Goal: Information Seeking & Learning: Learn about a topic

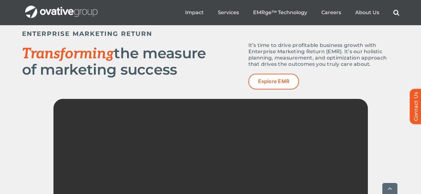
scroll to position [849, 0]
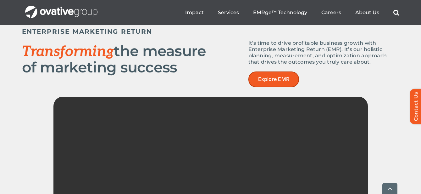
click at [282, 79] on span "Explore EMR" at bounding box center [273, 79] width 31 height 6
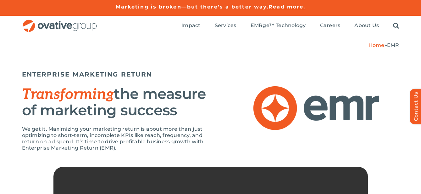
click at [68, 26] on img "OG_Full_horizontal_RGB" at bounding box center [60, 26] width 76 height 13
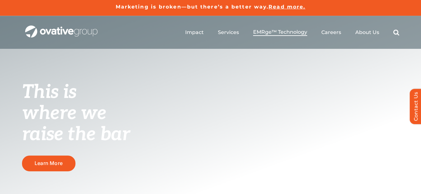
click at [291, 33] on span "EMRge™ Technology" at bounding box center [280, 32] width 54 height 6
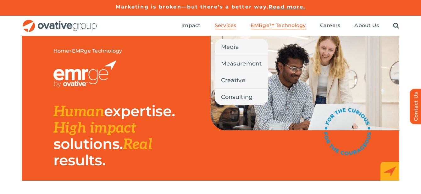
click at [230, 23] on span "Services" at bounding box center [226, 25] width 22 height 6
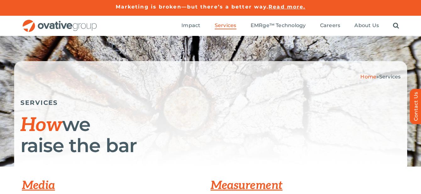
click at [287, 6] on span "Read more." at bounding box center [287, 7] width 37 height 6
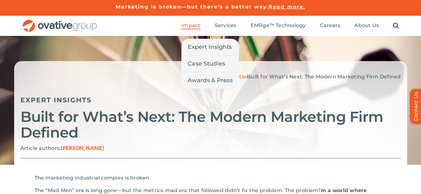
click at [199, 25] on span "Impact" at bounding box center [191, 25] width 19 height 6
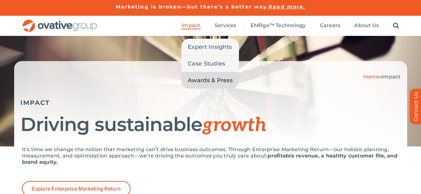
click at [198, 79] on span "Awards & Press" at bounding box center [210, 80] width 45 height 9
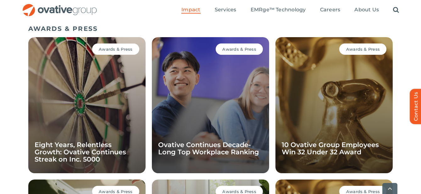
scroll to position [446, 0]
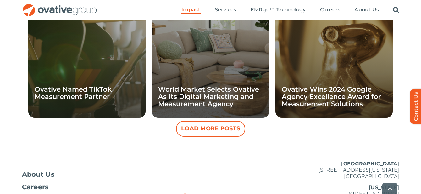
scroll to position [641, 0]
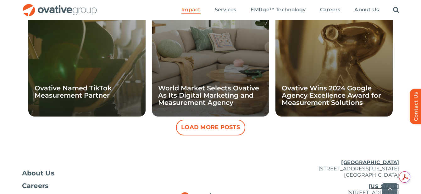
click at [204, 130] on button "Load More Posts" at bounding box center [210, 128] width 69 height 16
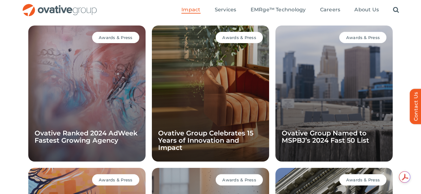
scroll to position [734, 0]
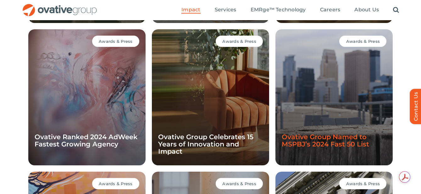
click at [316, 148] on link "Ovative Group Named to MSPBJ’s 2024 Fast 50 List" at bounding box center [326, 140] width 88 height 15
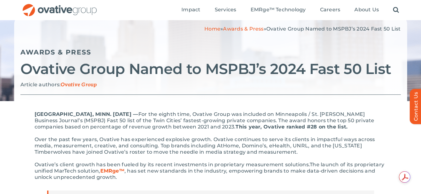
scroll to position [44, 0]
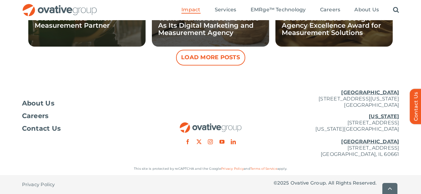
click at [210, 59] on button "Load More Posts" at bounding box center [210, 58] width 69 height 16
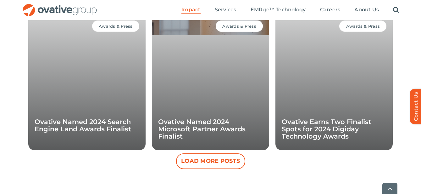
scroll to position [892, 0]
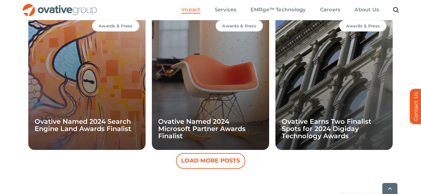
click at [222, 157] on button "Load More Posts" at bounding box center [210, 161] width 69 height 16
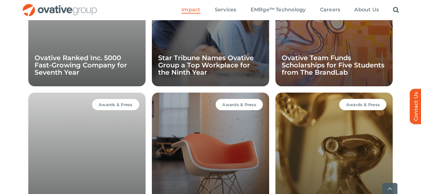
scroll to position [1100, 0]
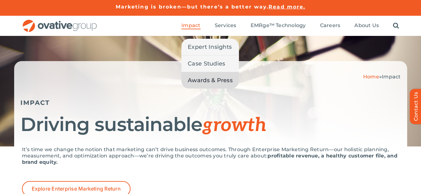
click at [199, 77] on span "Awards & Press" at bounding box center [210, 80] width 45 height 9
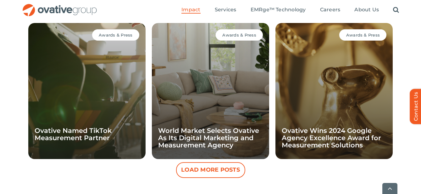
scroll to position [610, 0]
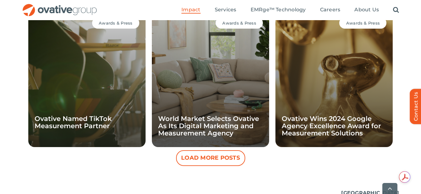
click at [198, 156] on button "Load More Posts" at bounding box center [210, 158] width 69 height 16
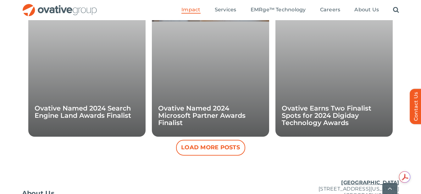
scroll to position [906, 0]
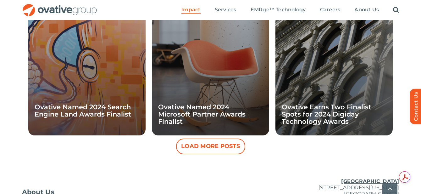
click at [213, 146] on button "Load More Posts" at bounding box center [210, 147] width 69 height 16
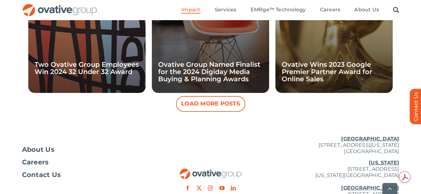
scroll to position [1234, 0]
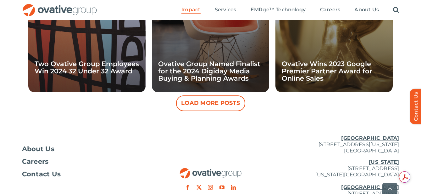
click at [207, 55] on div "Awards & Press Ovative Group Named Finalist for the 2024 Digiday Media Buying &…" at bounding box center [210, 24] width 117 height 136
click at [230, 107] on button "Load More Posts" at bounding box center [210, 103] width 69 height 16
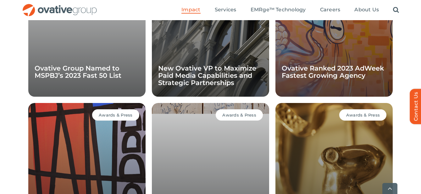
scroll to position [1372, 0]
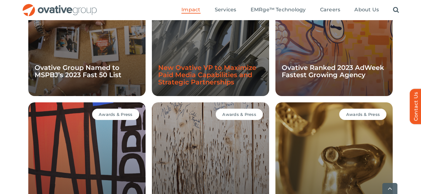
click at [213, 78] on link "New Ovative VP to Maximize Paid Media Capabilities and Strategic Partnerships" at bounding box center [207, 75] width 98 height 22
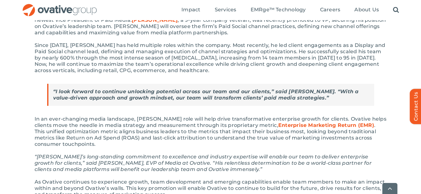
scroll to position [162, 0]
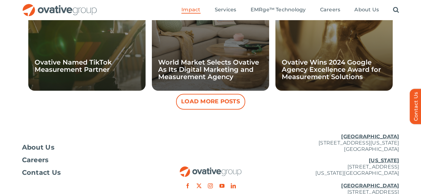
scroll to position [665, 0]
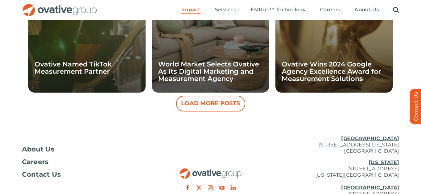
click at [225, 105] on button "Load More Posts" at bounding box center [210, 104] width 69 height 16
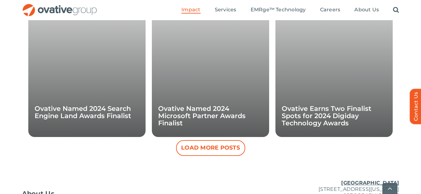
scroll to position [945, 0]
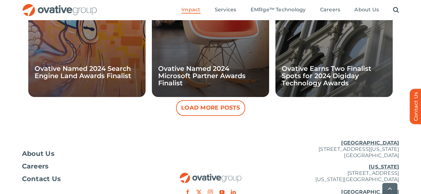
click at [216, 111] on button "Load More Posts" at bounding box center [210, 108] width 69 height 16
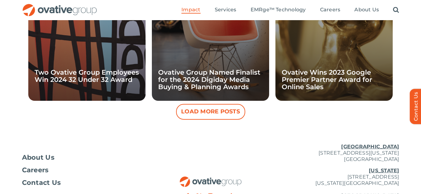
scroll to position [1226, 0]
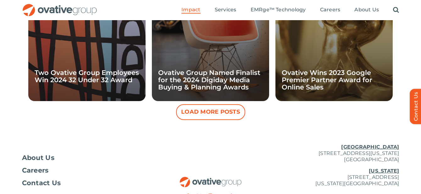
click at [216, 111] on button "Load More Posts" at bounding box center [210, 112] width 69 height 16
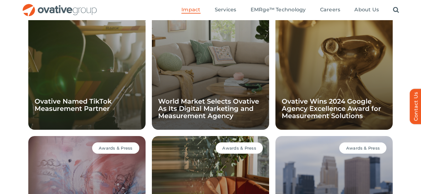
scroll to position [539, 0]
